Goal: Task Accomplishment & Management: Manage account settings

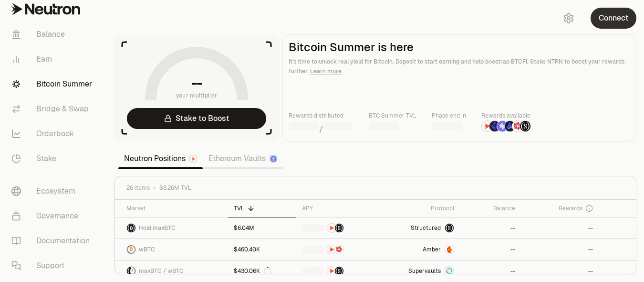
click at [612, 20] on button "Connect" at bounding box center [614, 18] width 46 height 21
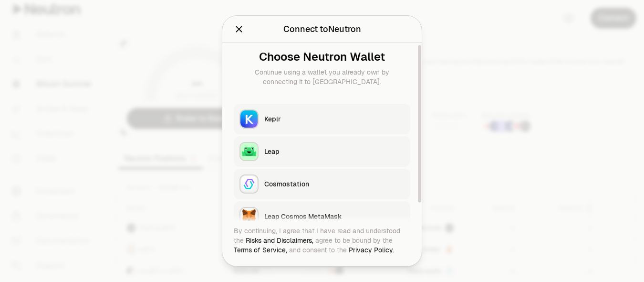
scroll to position [29, 0]
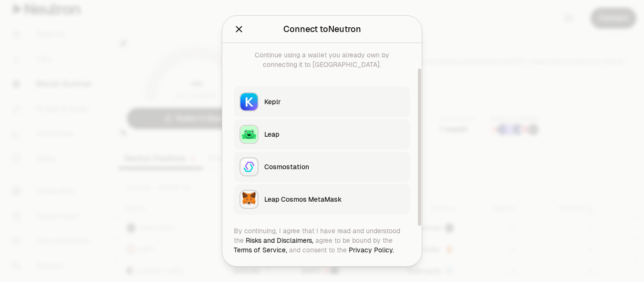
click at [305, 199] on div "Leap Cosmos MetaMask" at bounding box center [334, 199] width 140 height 10
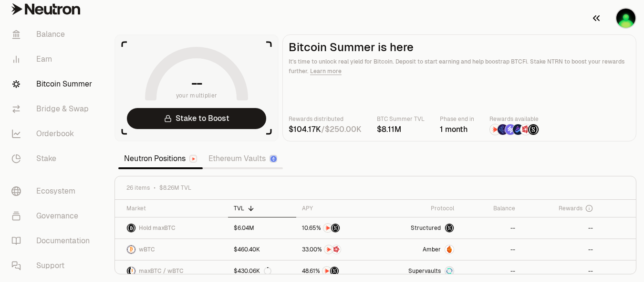
click at [625, 18] on img "button" at bounding box center [625, 18] width 19 height 19
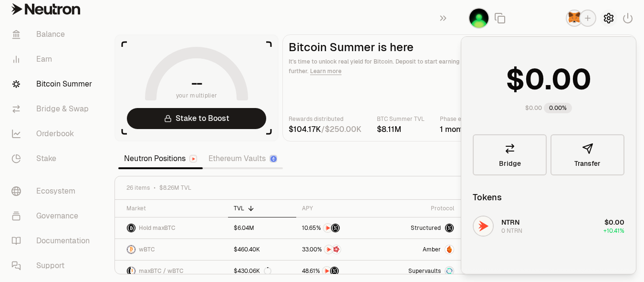
click at [612, 17] on icon "button" at bounding box center [608, 17] width 11 height 11
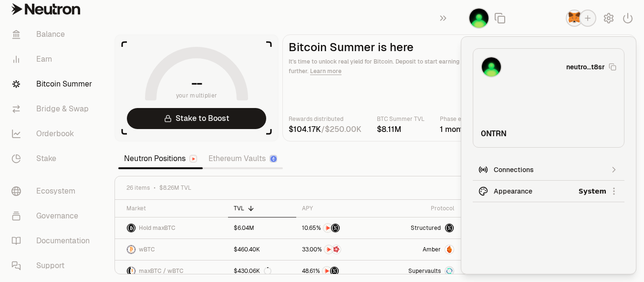
click at [601, 193] on html "Balance Earn Bitcoin Summer Bridge & Swap Orderbook Stake Ecosystem Governance …" at bounding box center [322, 141] width 644 height 282
click at [569, 236] on div "Dark" at bounding box center [578, 234] width 87 height 19
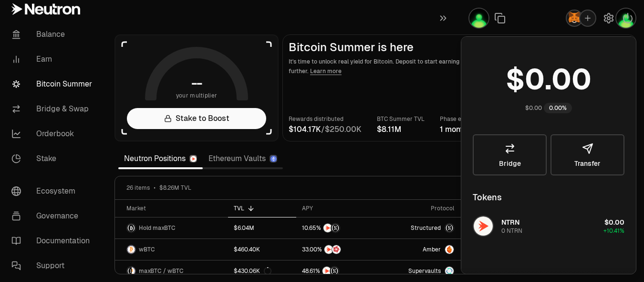
click at [350, 99] on main "Bitcoin Summer is here It's time to unlock real yield for Bitcoin. Deposit to s…" at bounding box center [459, 87] width 354 height 107
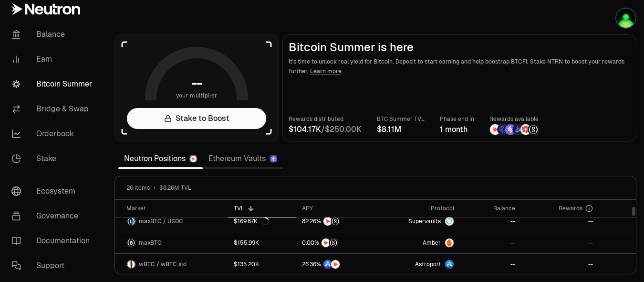
scroll to position [0, 0]
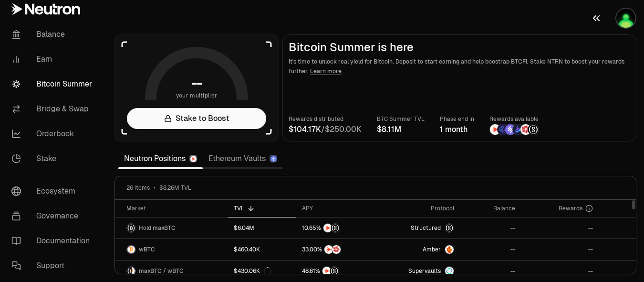
click at [624, 26] on img "button" at bounding box center [625, 18] width 19 height 19
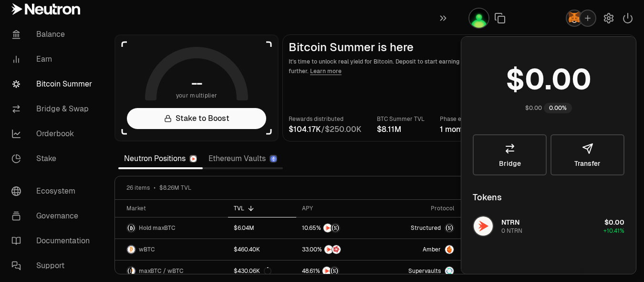
click at [573, 15] on img "button" at bounding box center [574, 17] width 15 height 15
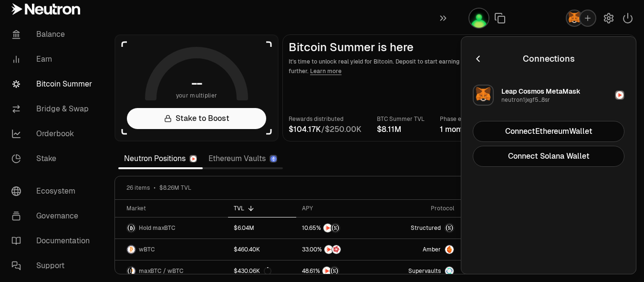
click at [565, 83] on button "Leap Cosmos MetaMask neutron1jxgf5...8sr" at bounding box center [548, 95] width 163 height 29
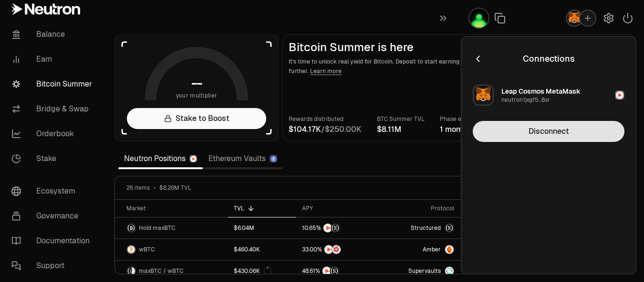
click at [559, 130] on button "Disconnect" at bounding box center [549, 131] width 152 height 21
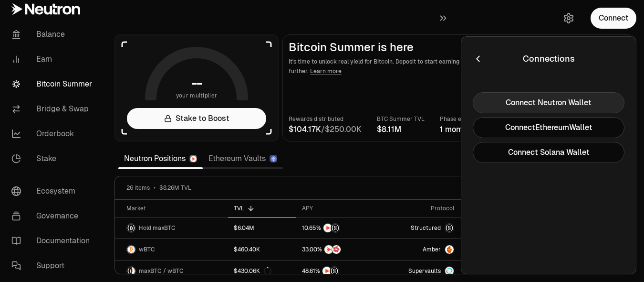
click at [527, 104] on button "Connect Neutron Wallet" at bounding box center [549, 102] width 152 height 21
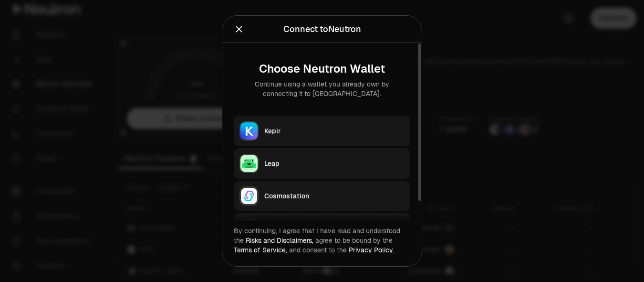
click at [264, 125] on button "Keplr" at bounding box center [322, 130] width 177 height 31
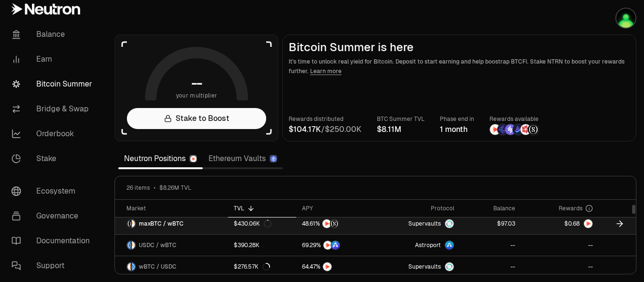
scroll to position [48, 0]
click at [535, 225] on link at bounding box center [560, 222] width 78 height 21
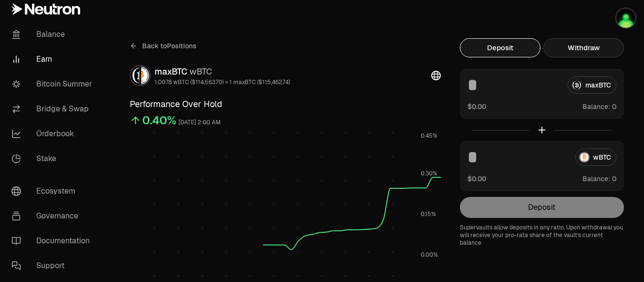
click at [571, 44] on button "Withdraw" at bounding box center [583, 47] width 81 height 19
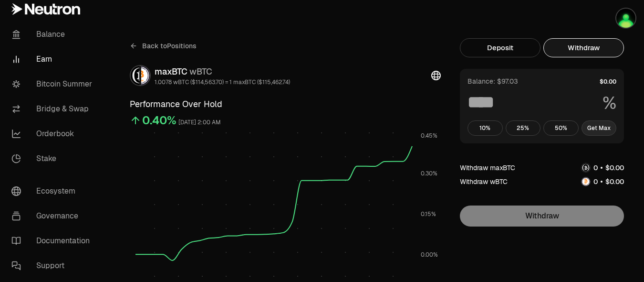
click at [600, 129] on button "Get Max" at bounding box center [599, 127] width 35 height 15
type input "***"
